Goal: Task Accomplishment & Management: Manage account settings

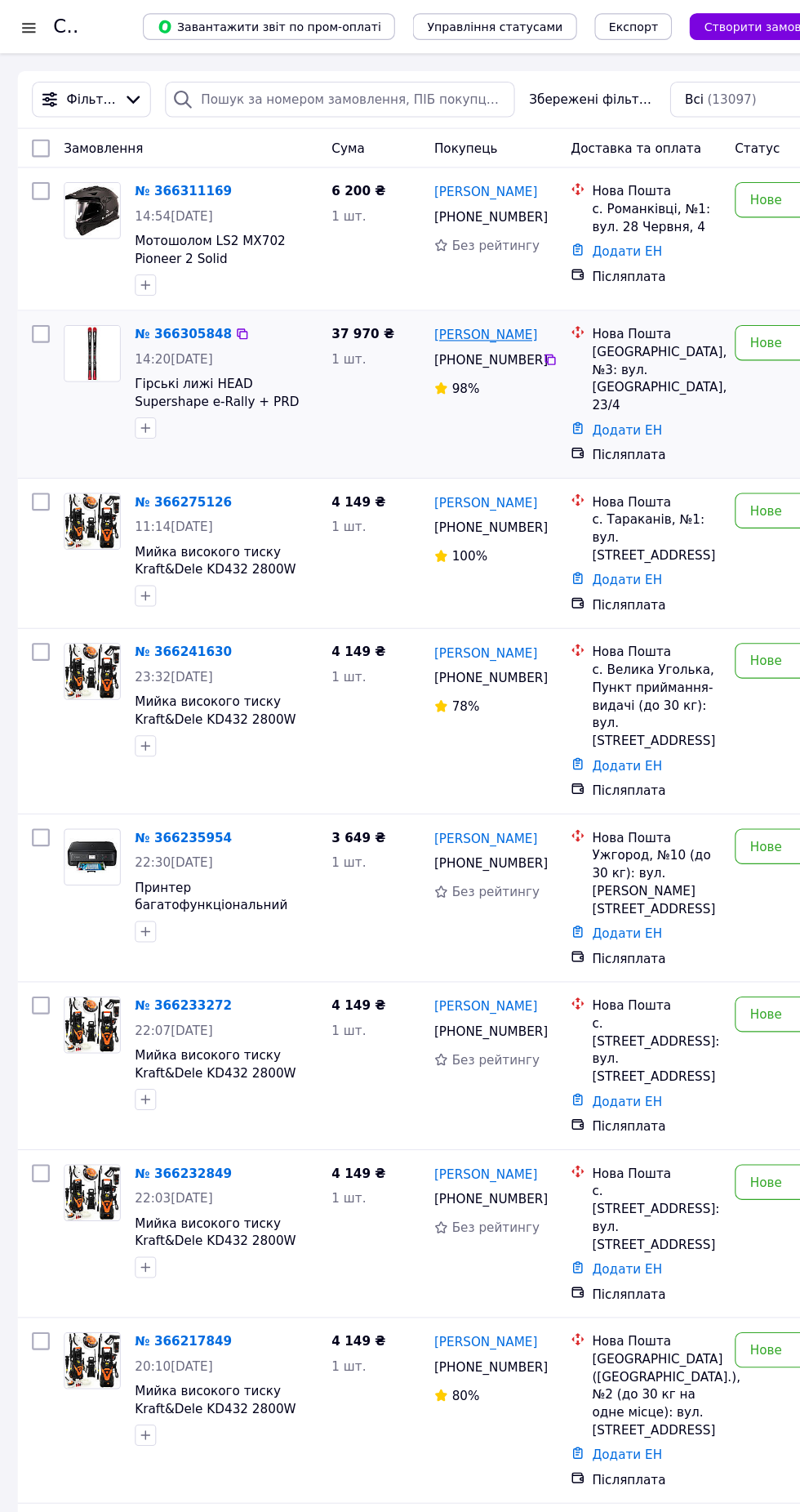
click at [470, 306] on link "Сергій Георгієв" at bounding box center [446, 307] width 94 height 17
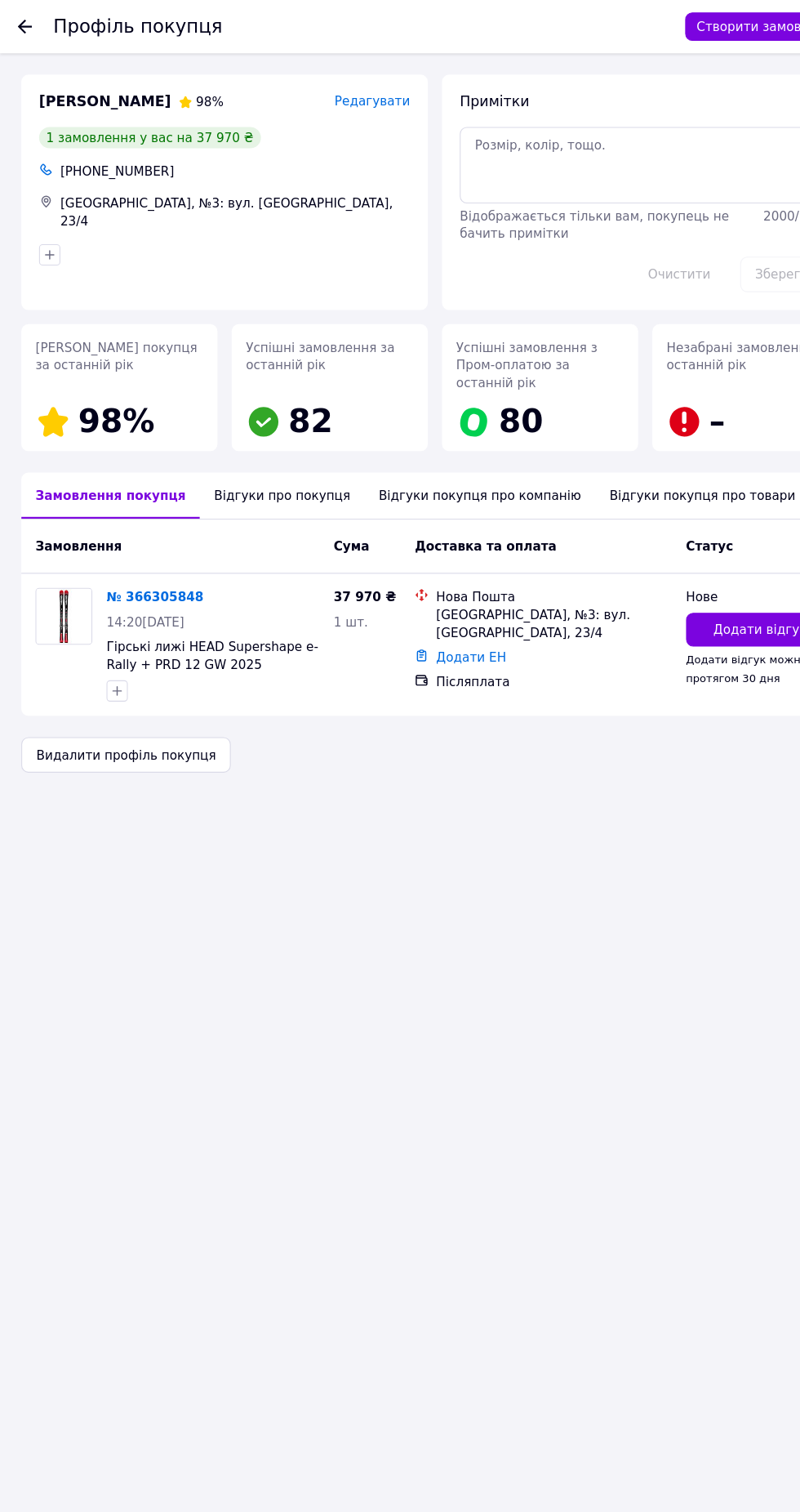
click at [231, 459] on div "Відгуки про покупця" at bounding box center [259, 455] width 151 height 43
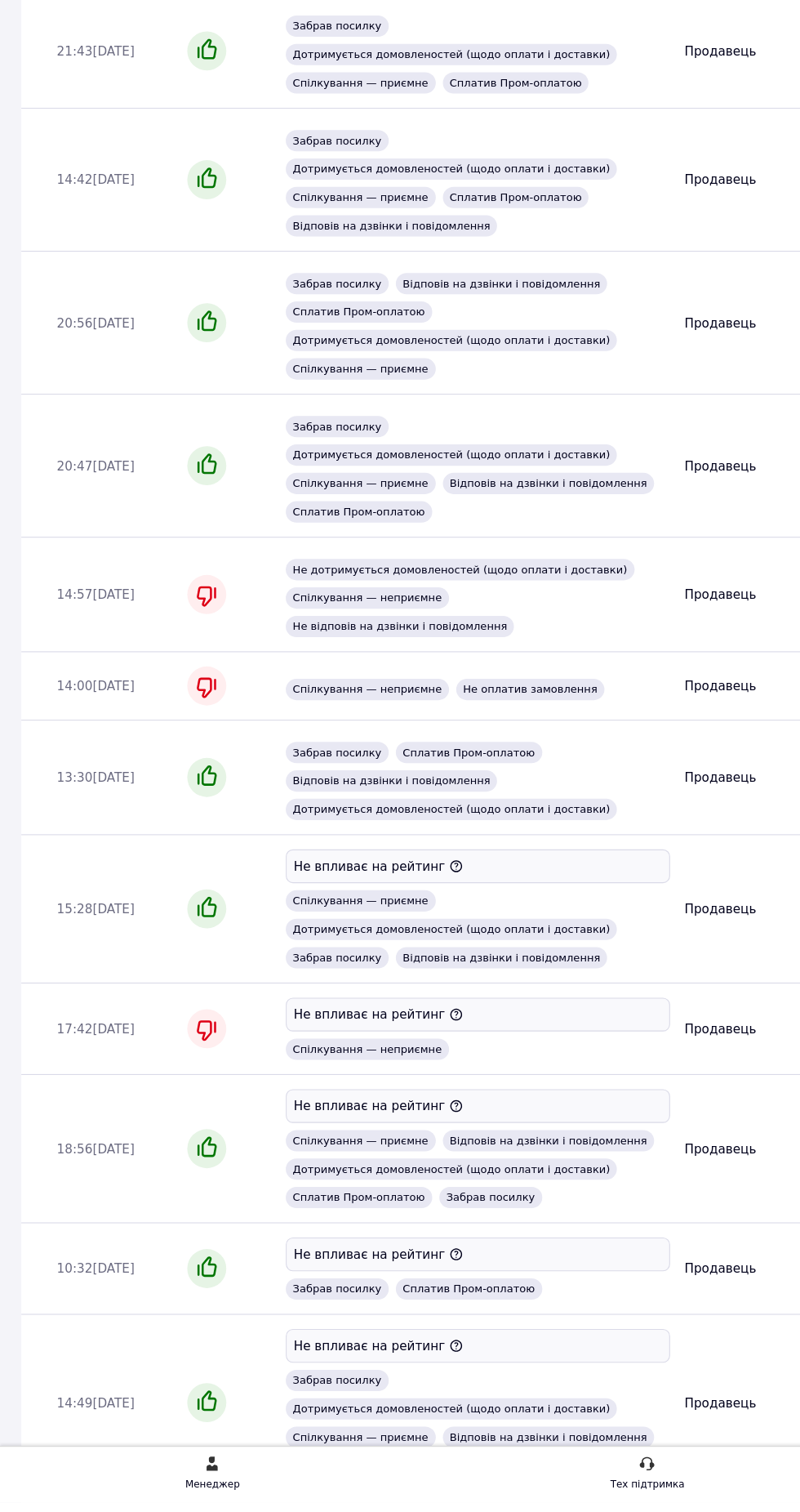
scroll to position [875, 0]
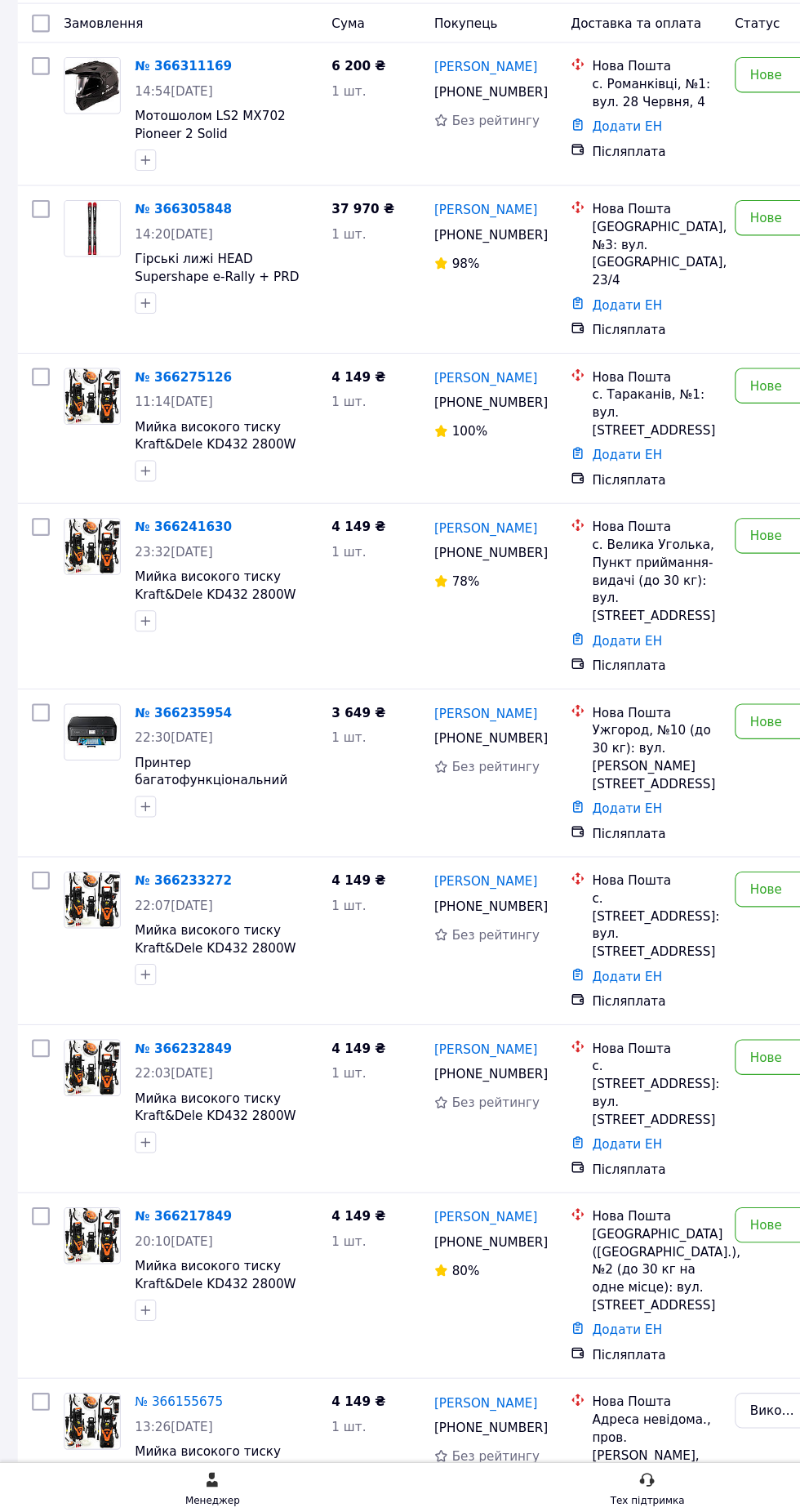
scroll to position [8, 0]
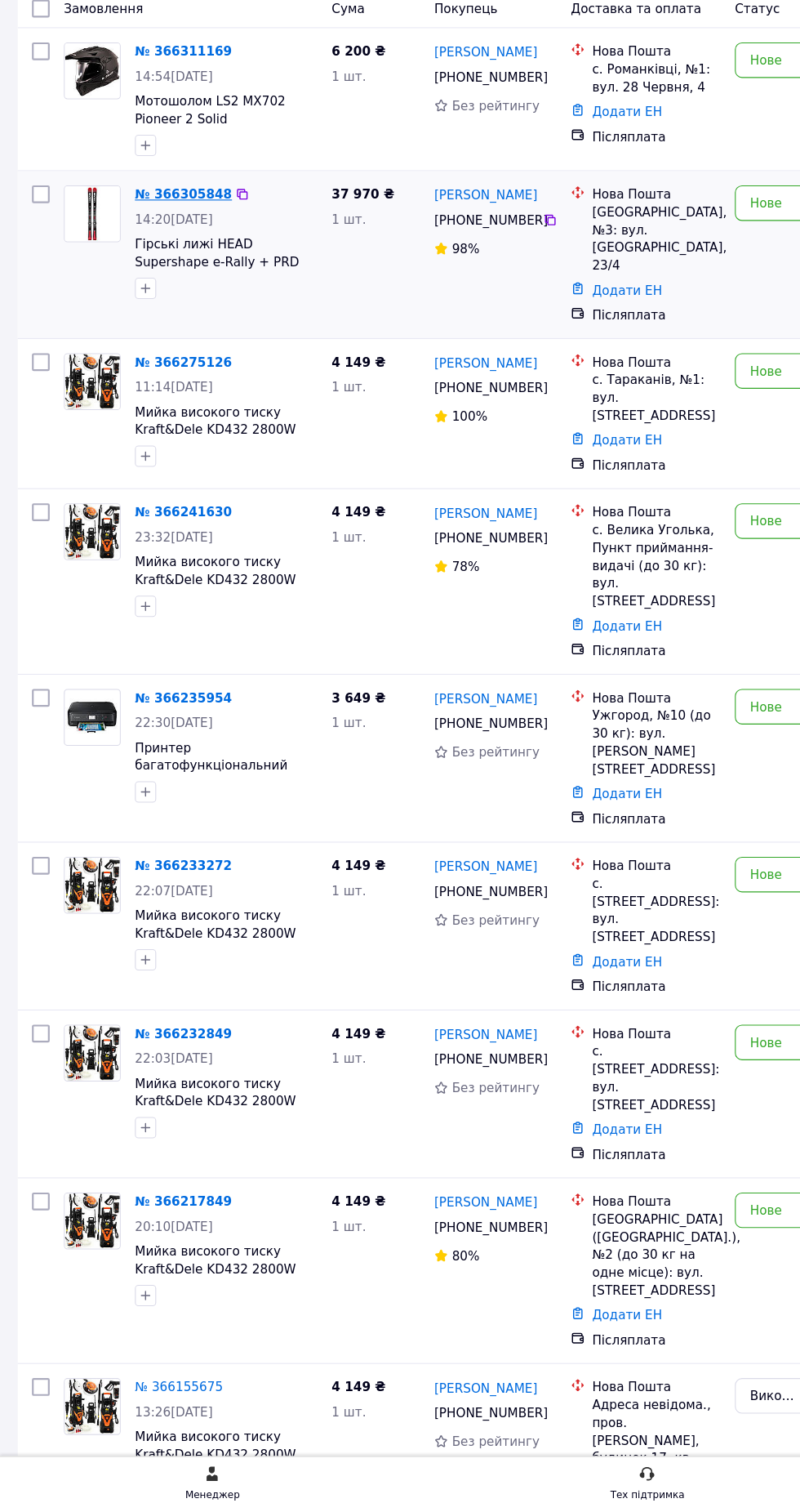
click at [182, 295] on link "№ 366305848" at bounding box center [168, 298] width 89 height 13
